Goal: Transaction & Acquisition: Download file/media

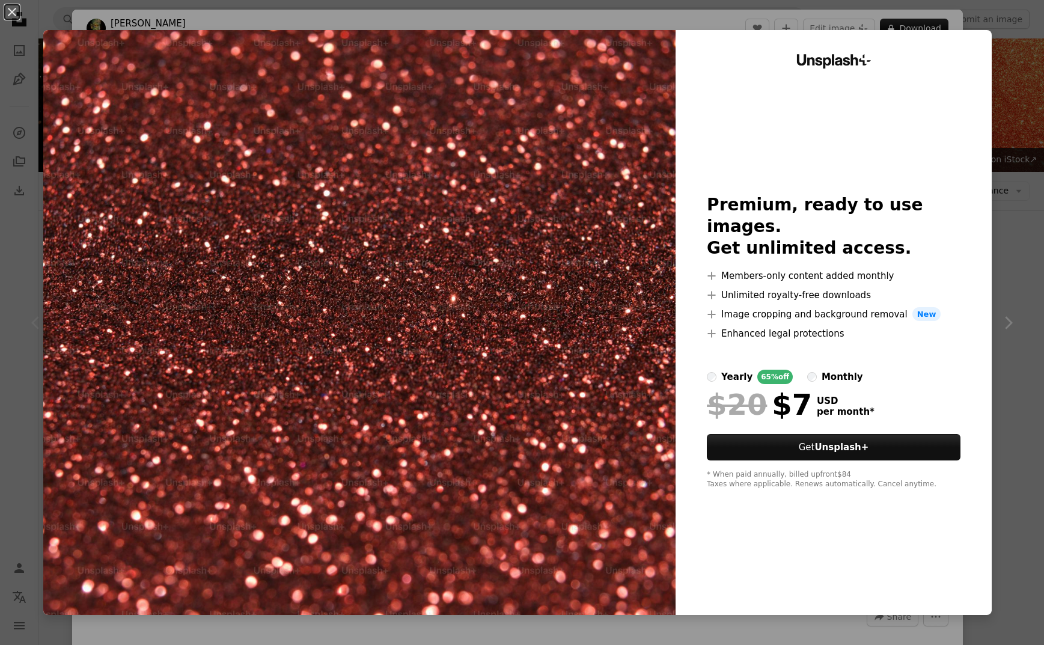
click at [475, 4] on div "An X shape Unsplash+ Premium, ready to use images. Get unlimited access. A plus…" at bounding box center [522, 322] width 1044 height 645
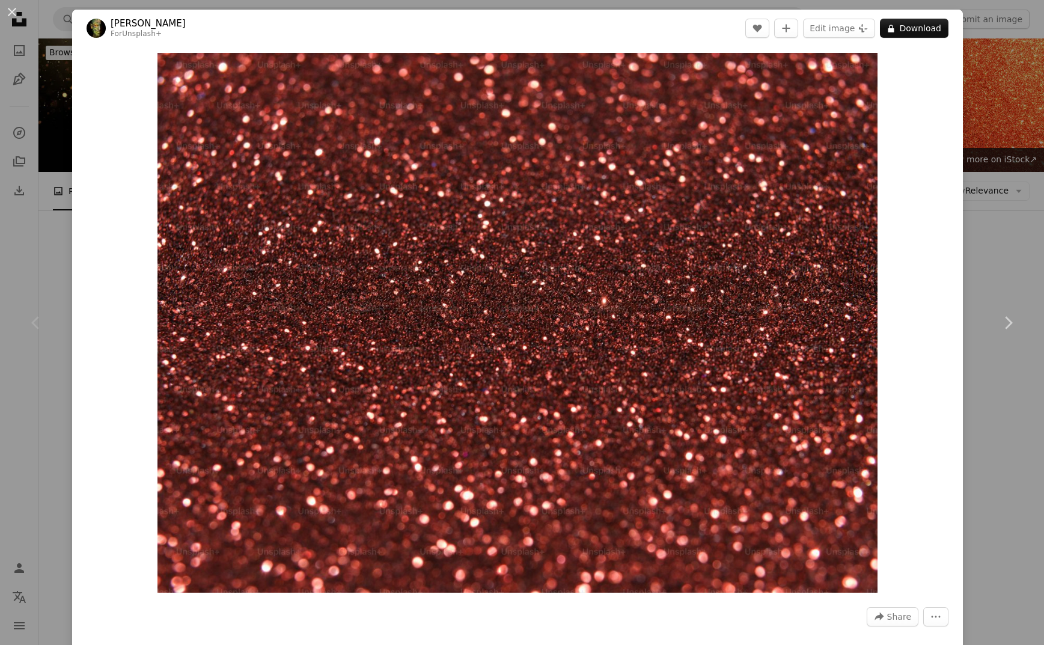
click at [990, 96] on div "An X shape Chevron left Chevron right engin akyurt For Unsplash+ A heart A plus…" at bounding box center [522, 322] width 1044 height 645
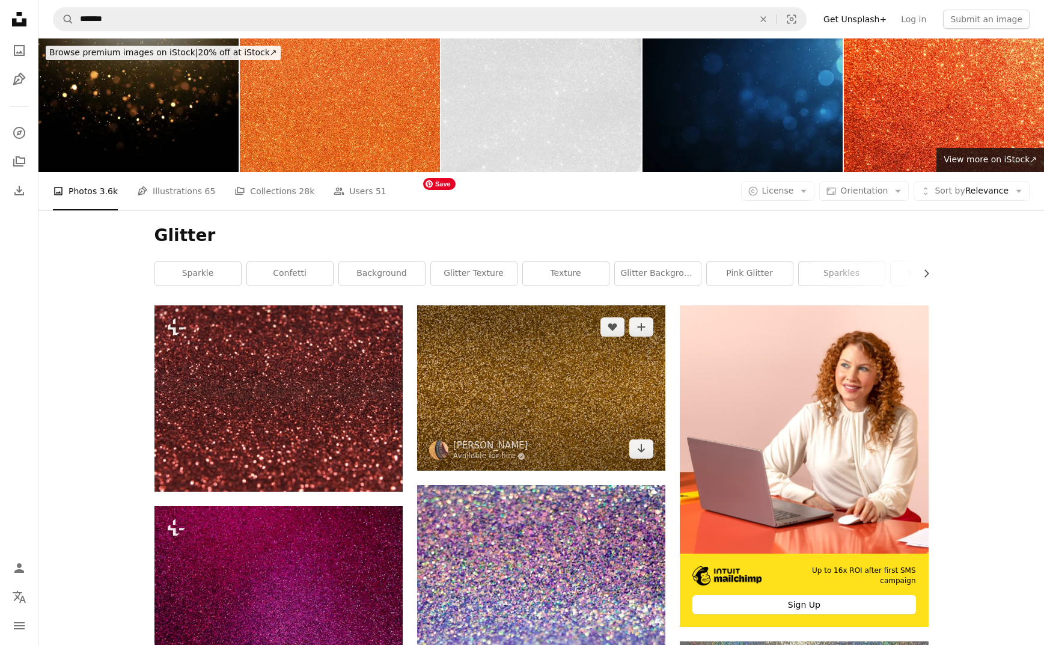
click at [550, 305] on img at bounding box center [541, 387] width 248 height 165
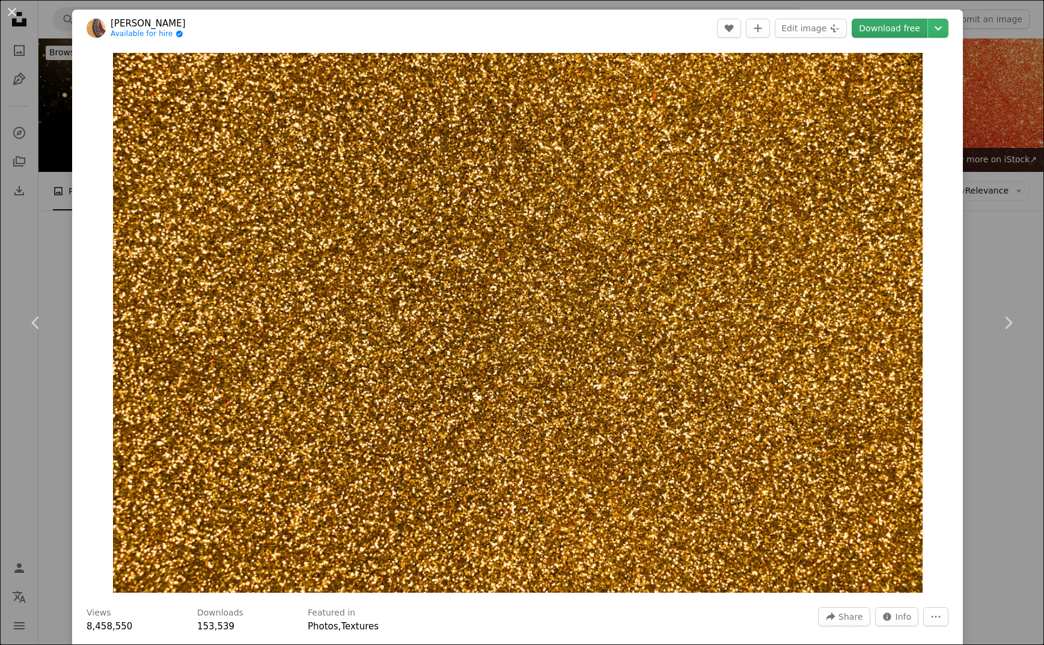
click at [890, 31] on link "Download free" at bounding box center [890, 28] width 76 height 19
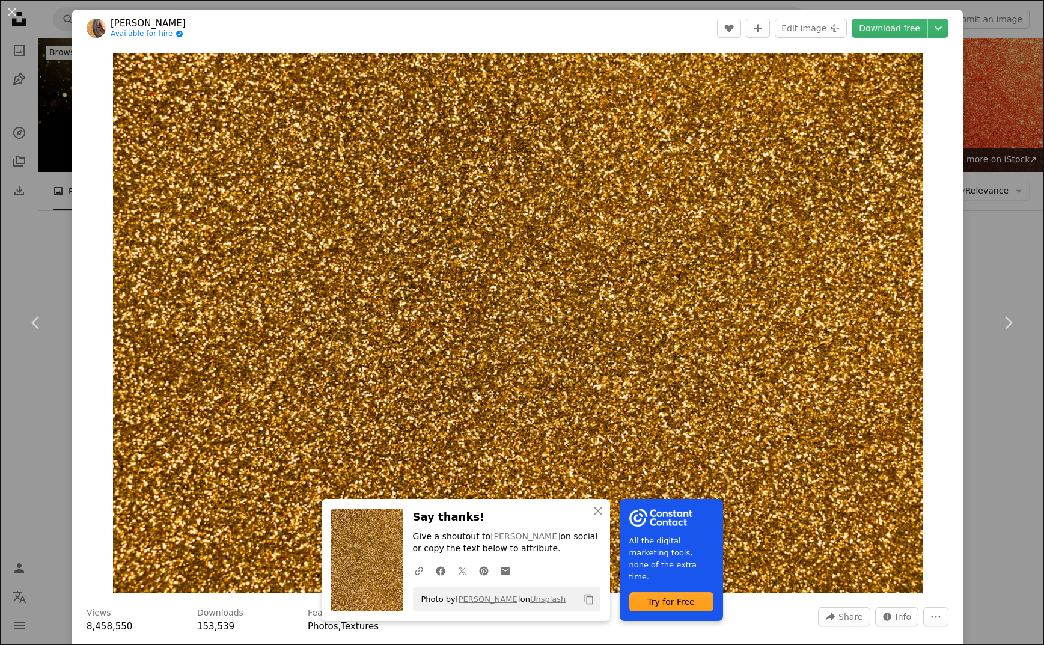
click at [1024, 217] on div "An X shape Chevron left Chevron right An X shape Close Say thanks! Give a shout…" at bounding box center [522, 322] width 1044 height 645
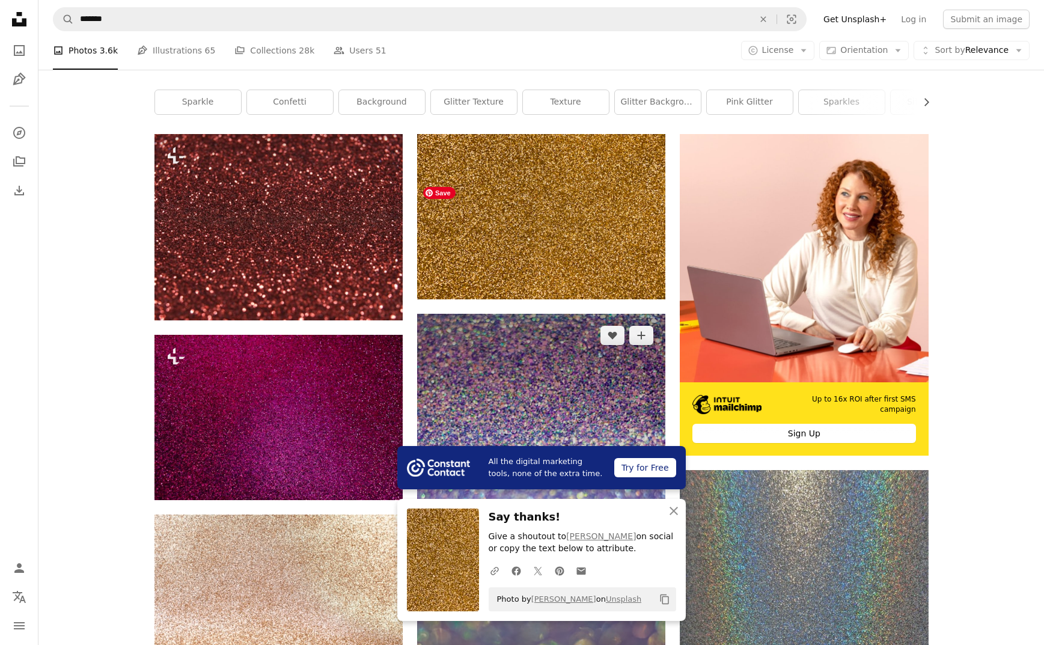
scroll to position [177, 0]
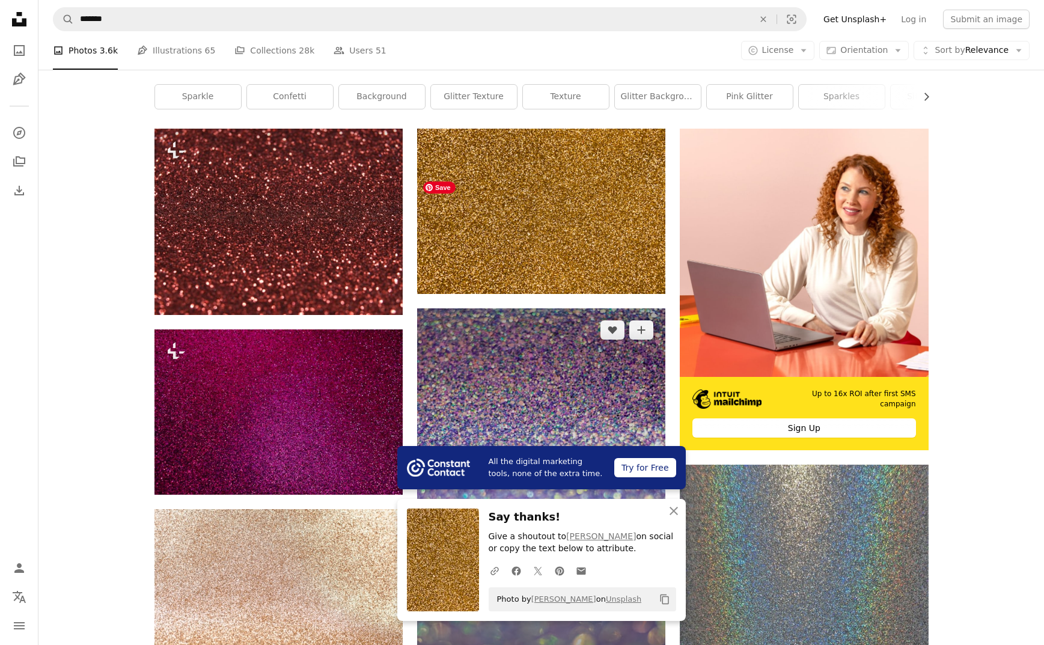
click at [571, 308] on img at bounding box center [541, 494] width 248 height 373
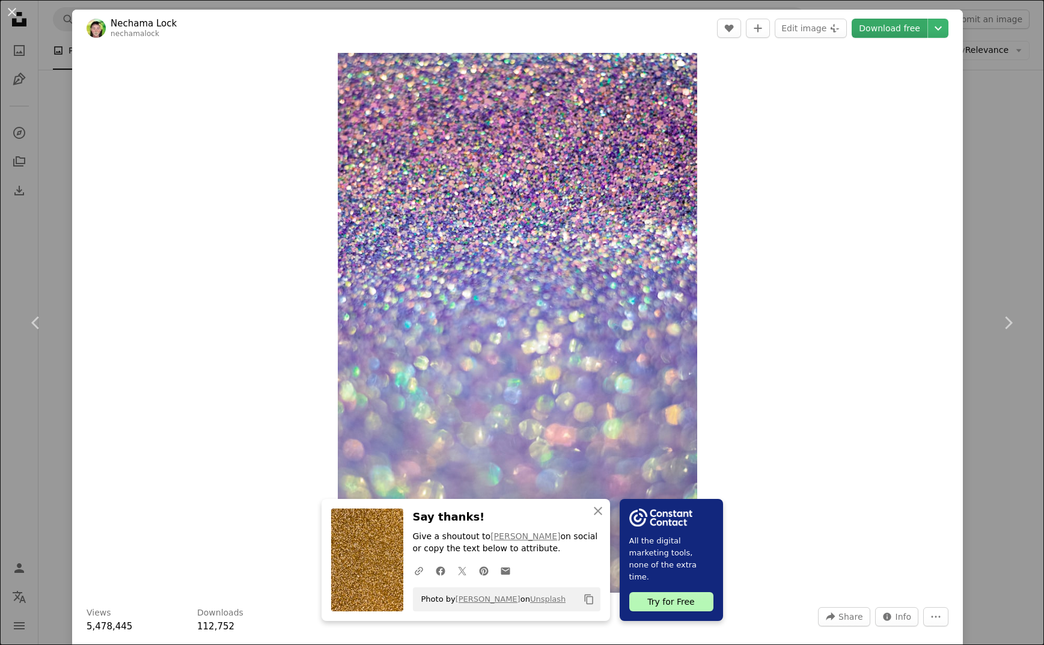
click at [910, 30] on link "Download free" at bounding box center [890, 28] width 76 height 19
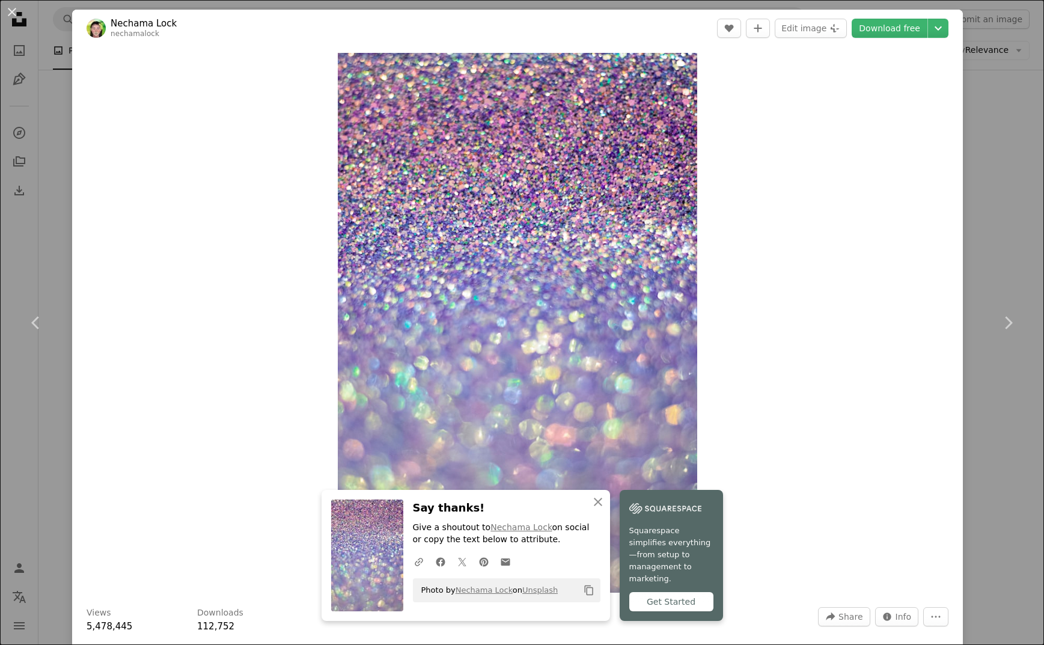
click at [1019, 192] on div "An X shape Chevron left Chevron right An X shape Close Say thanks! Give a shout…" at bounding box center [522, 322] width 1044 height 645
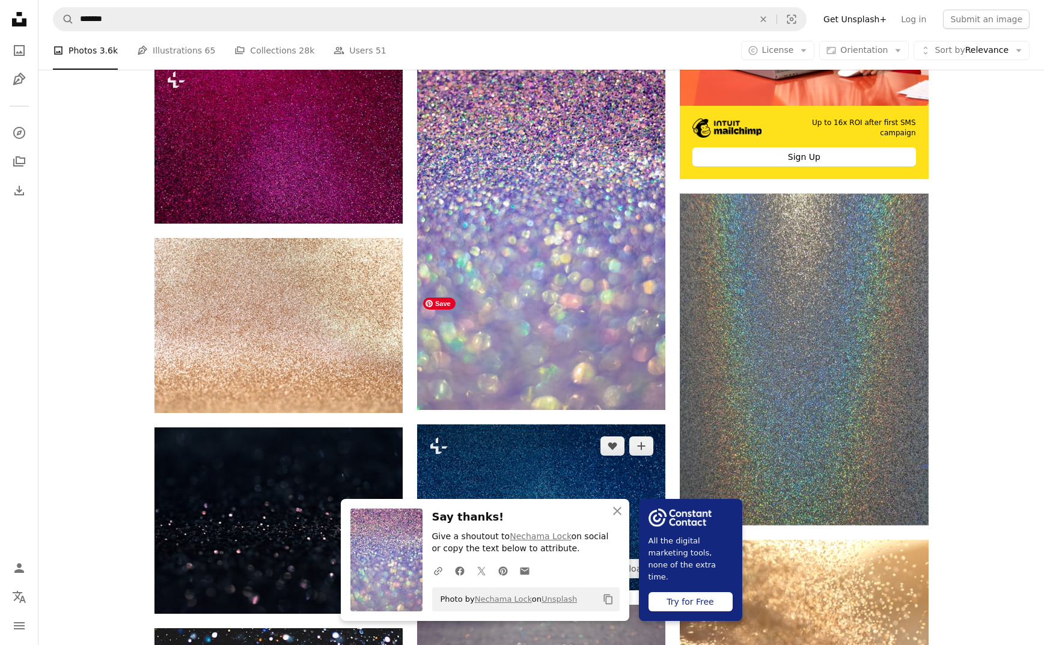
scroll to position [732, 0]
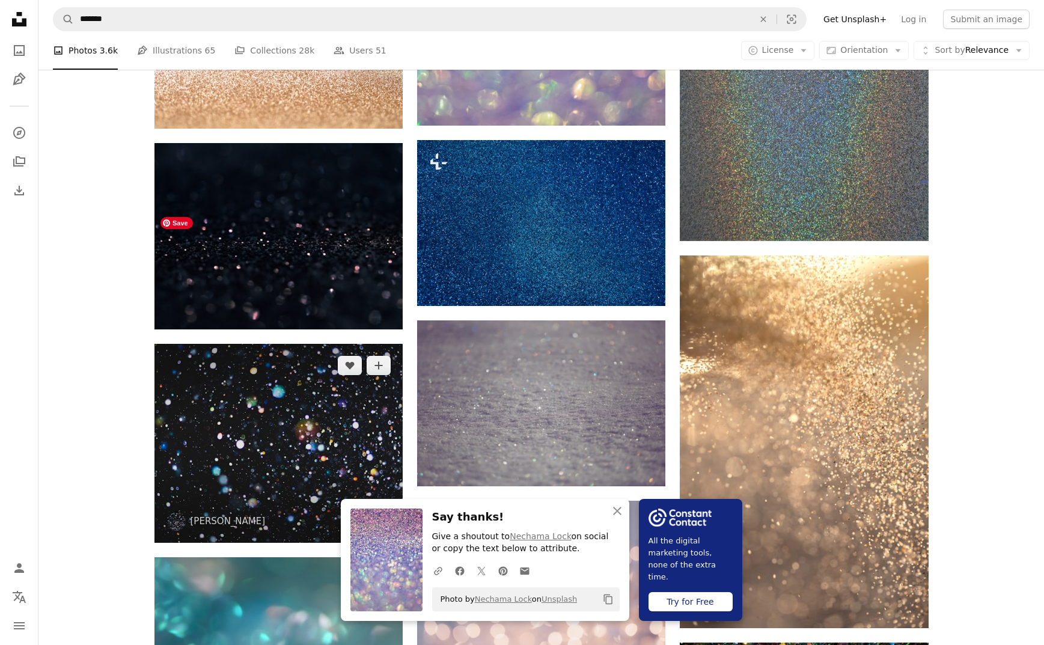
click at [343, 344] on img at bounding box center [279, 443] width 248 height 199
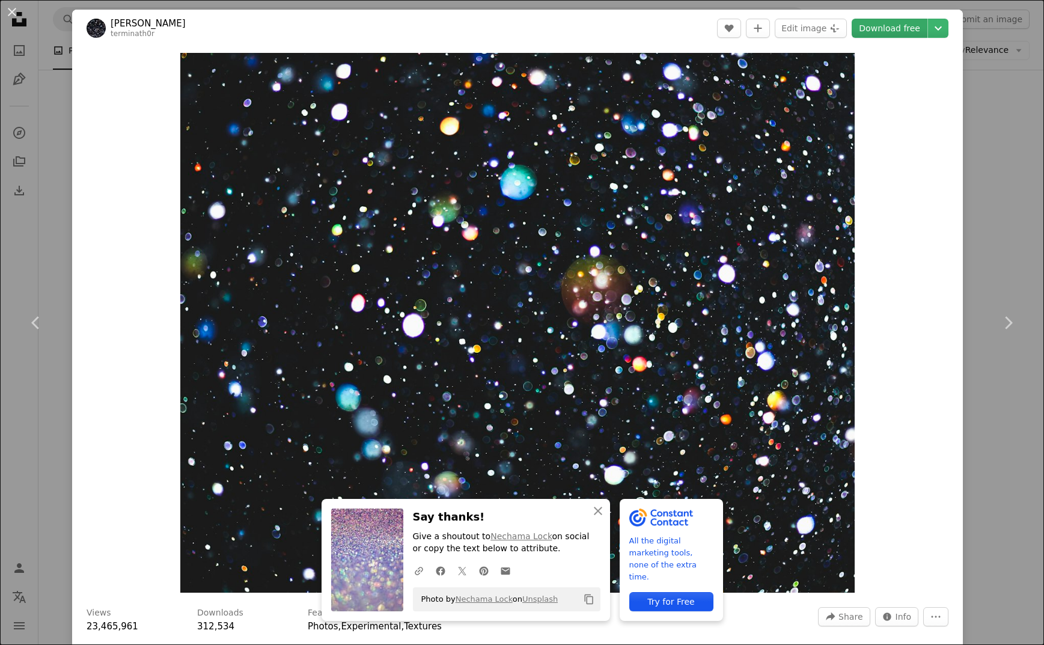
click at [914, 26] on link "Download free" at bounding box center [890, 28] width 76 height 19
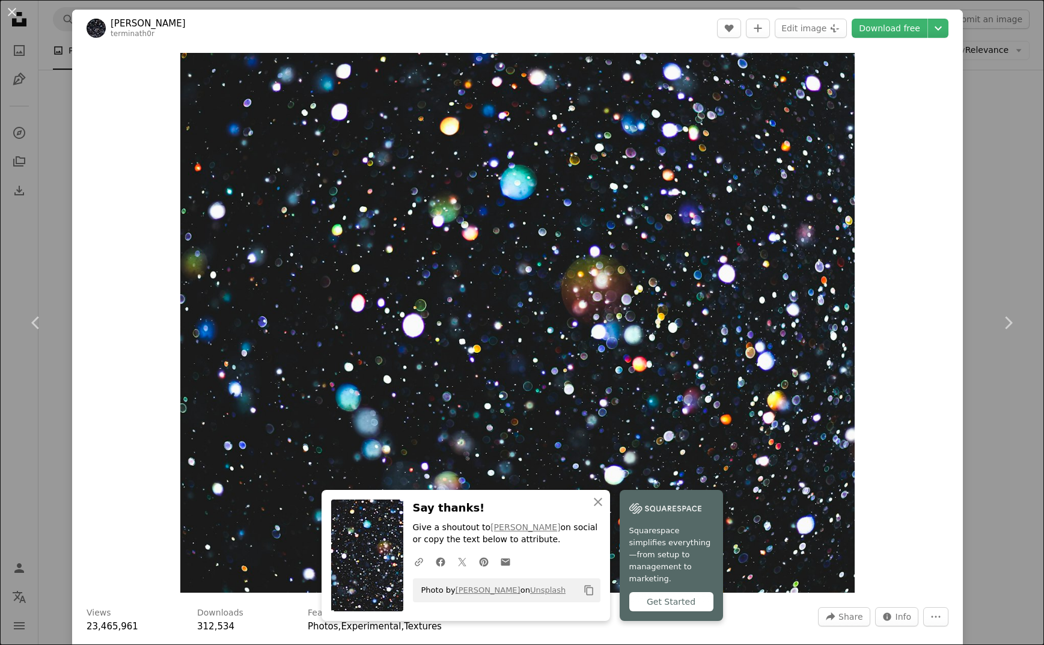
click at [1041, 167] on div "An X shape Chevron left Chevron right An X shape Close Say thanks! Give a shout…" at bounding box center [522, 322] width 1044 height 645
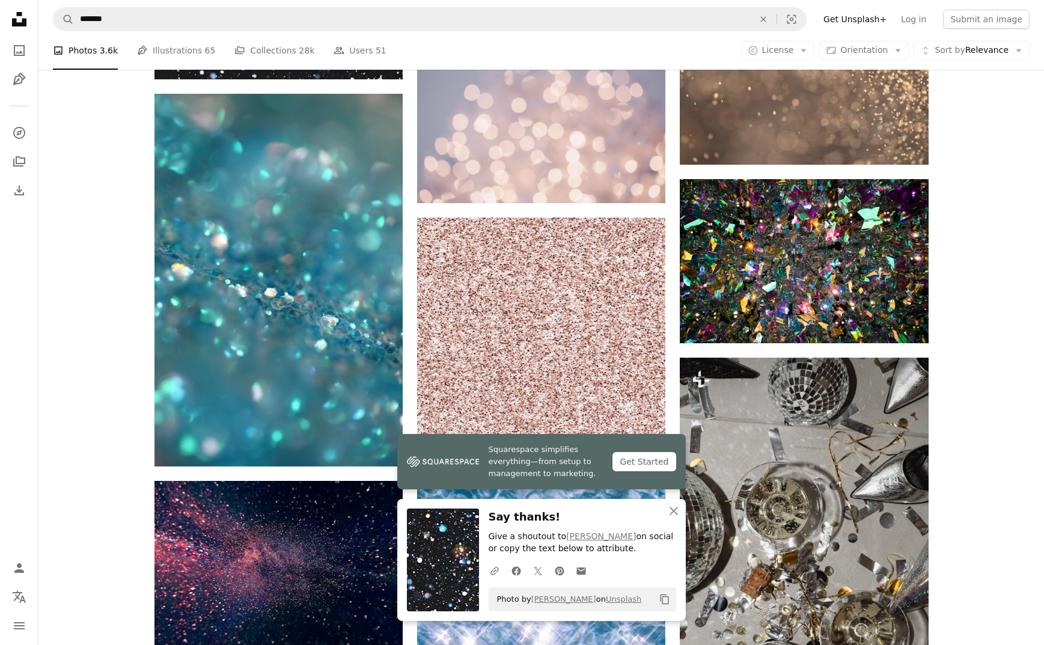
scroll to position [1197, 0]
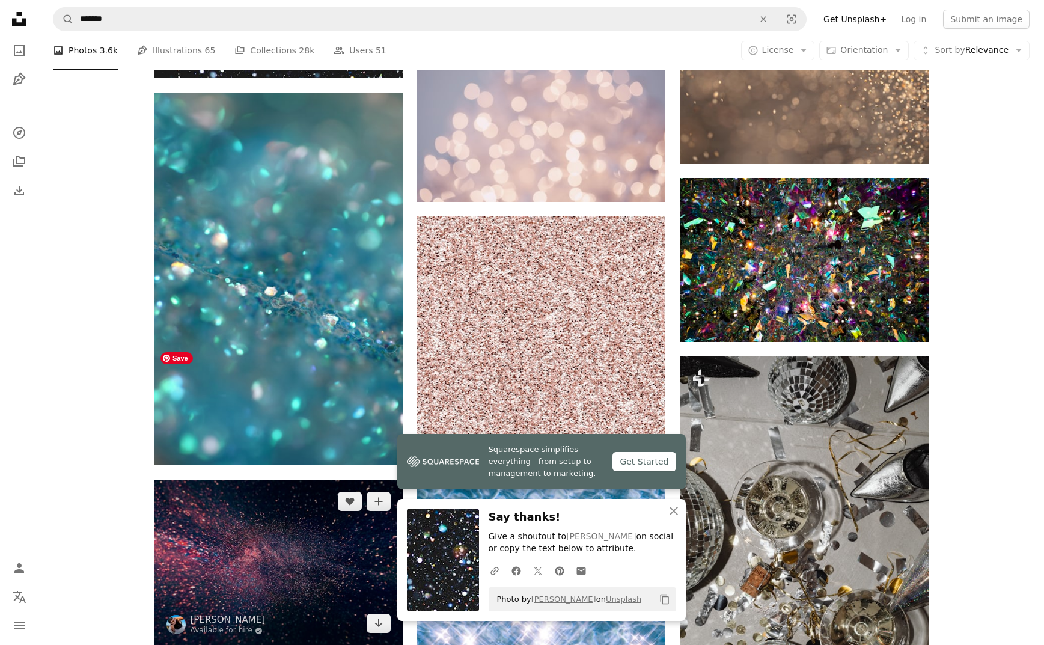
click at [297, 480] on img at bounding box center [279, 562] width 248 height 165
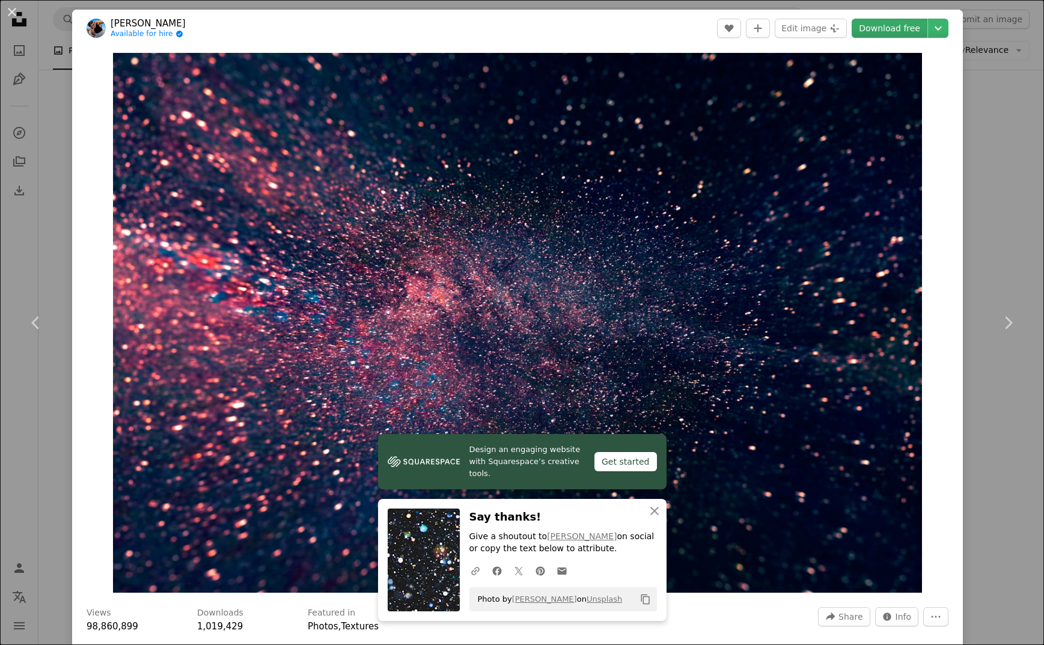
click at [910, 33] on link "Download free" at bounding box center [890, 28] width 76 height 19
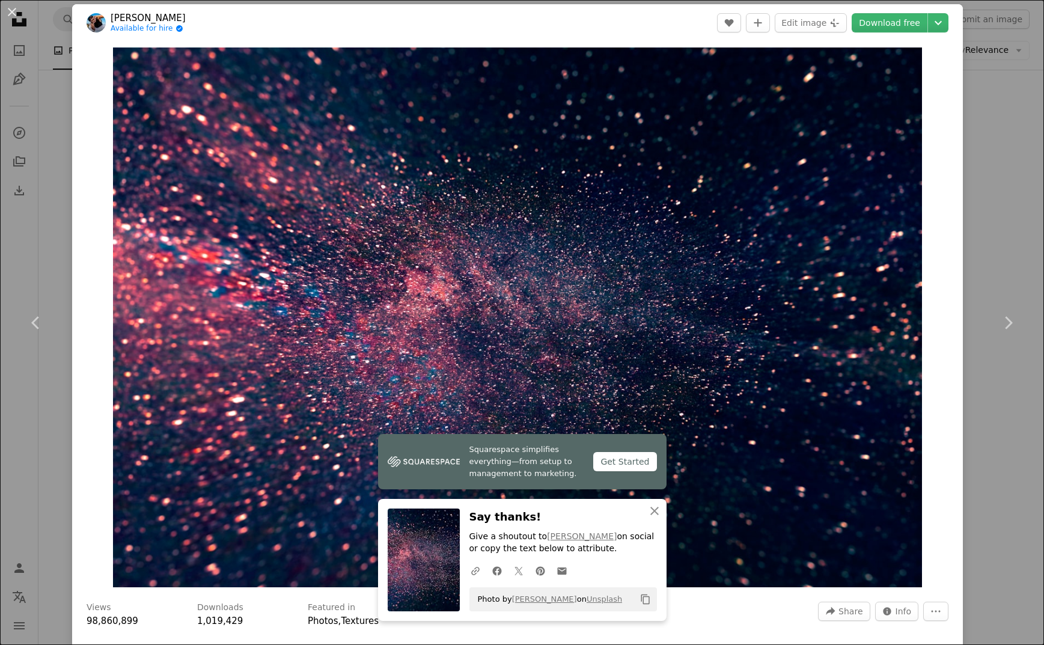
scroll to position [1, 0]
